Goal: Check status

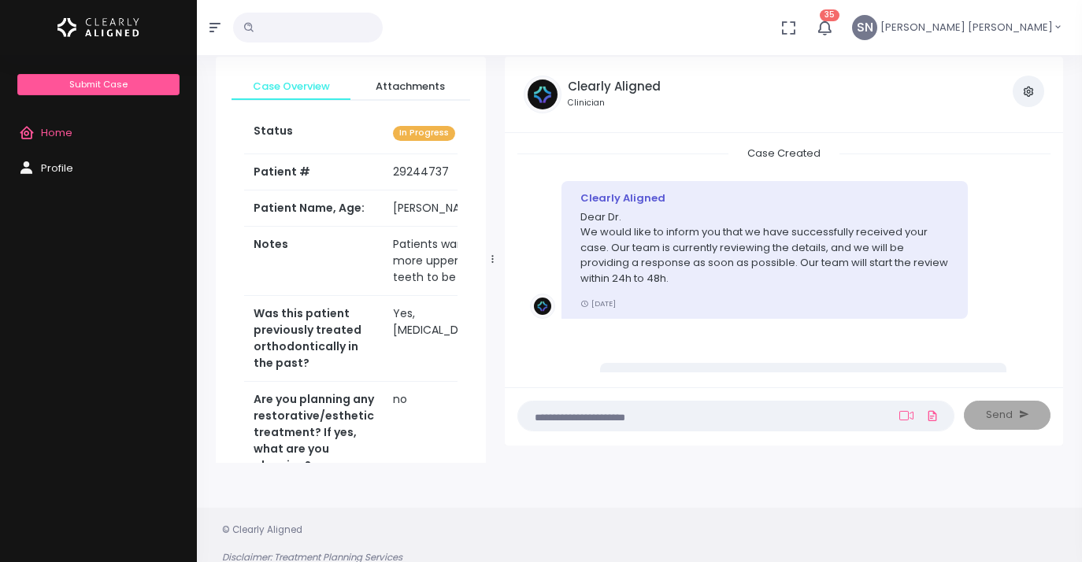
scroll to position [263, 0]
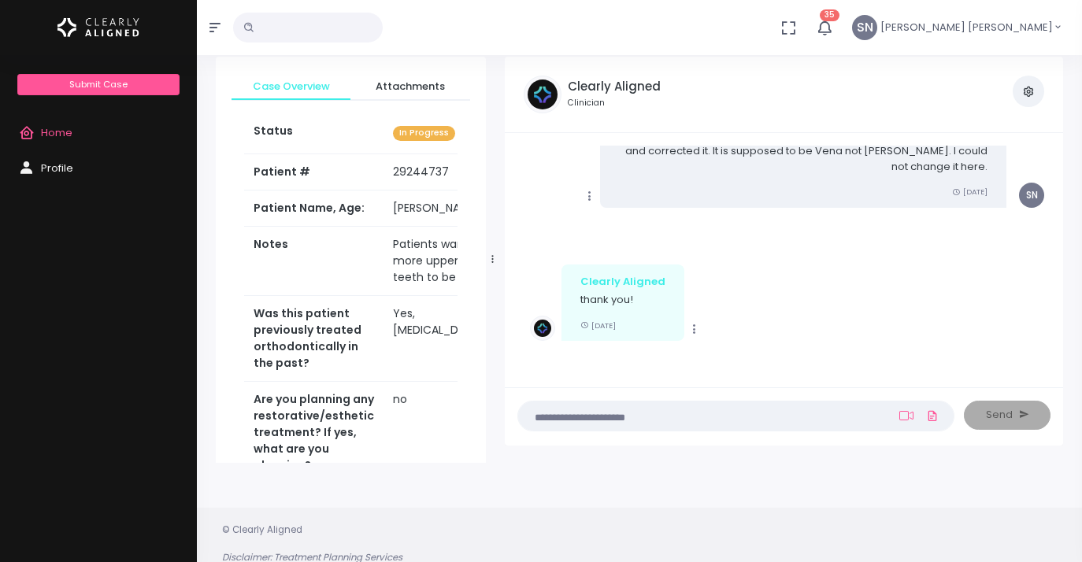
click at [65, 129] on span "Home" at bounding box center [56, 132] width 31 height 15
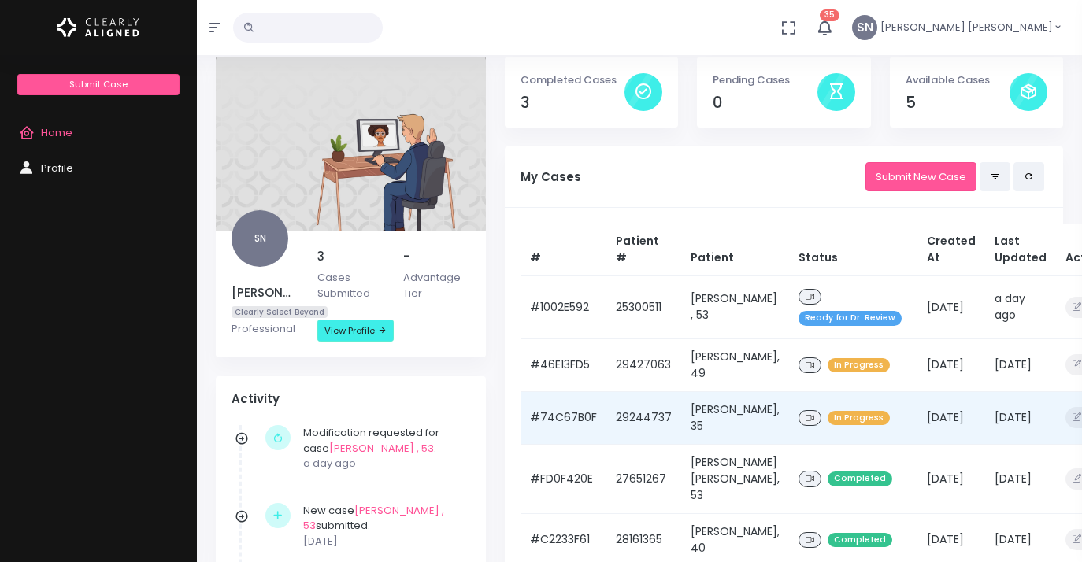
click at [828, 418] on span "In Progress" at bounding box center [859, 418] width 62 height 15
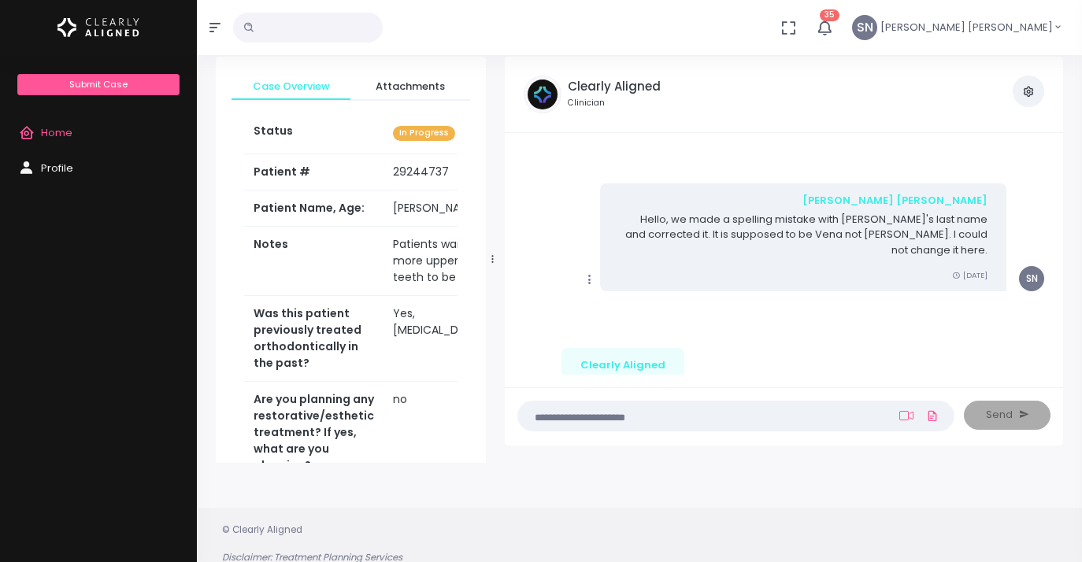
scroll to position [261, 0]
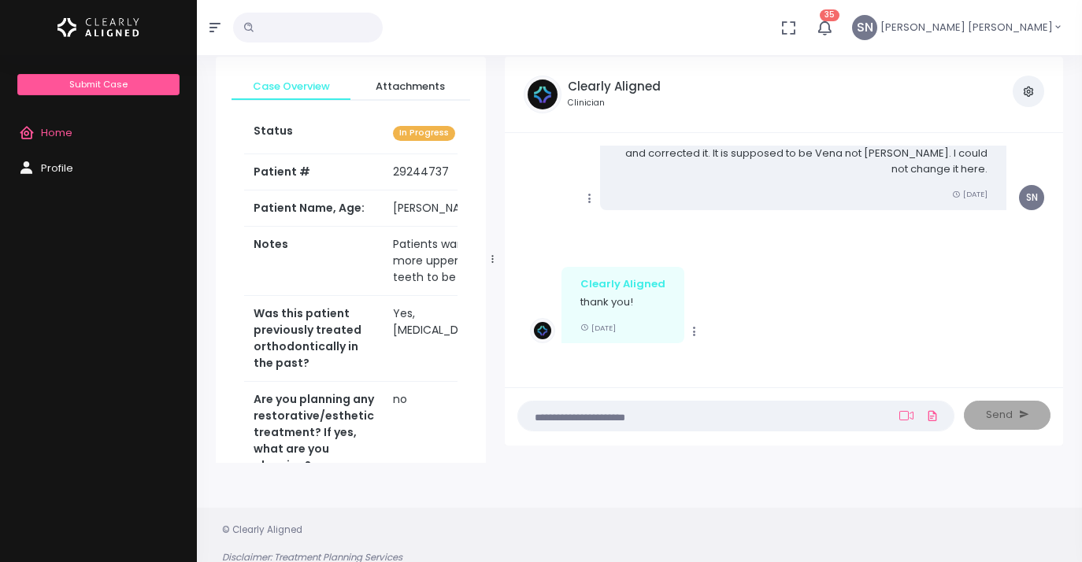
click at [57, 131] on span "Home" at bounding box center [56, 132] width 31 height 15
